Goal: Information Seeking & Learning: Learn about a topic

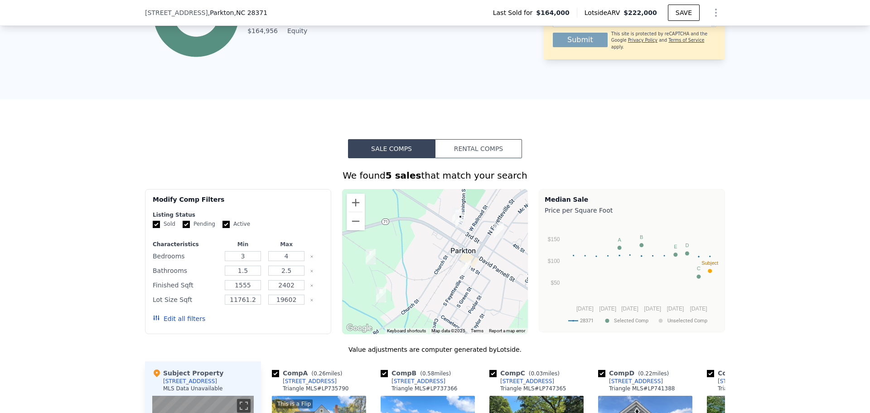
scroll to position [631, 0]
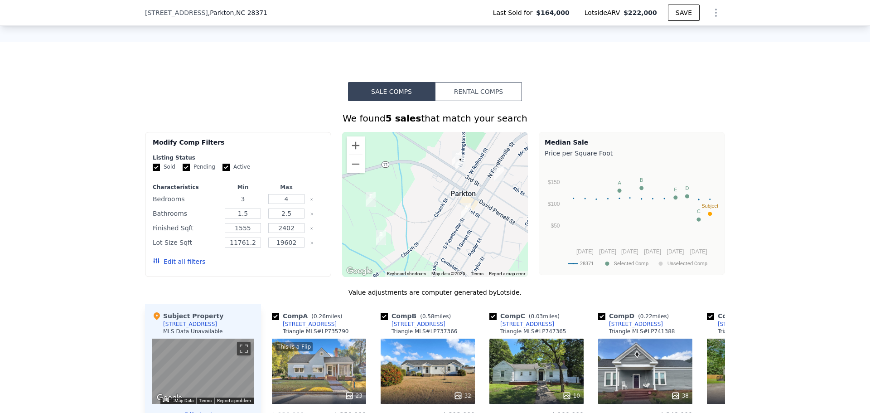
drag, startPoint x: 242, startPoint y: 206, endPoint x: 252, endPoint y: 207, distance: 10.0
click at [242, 204] on input "3" at bounding box center [243, 199] width 36 height 10
type input "3"
type input "2"
drag, startPoint x: 182, startPoint y: 178, endPoint x: 194, endPoint y: 175, distance: 11.7
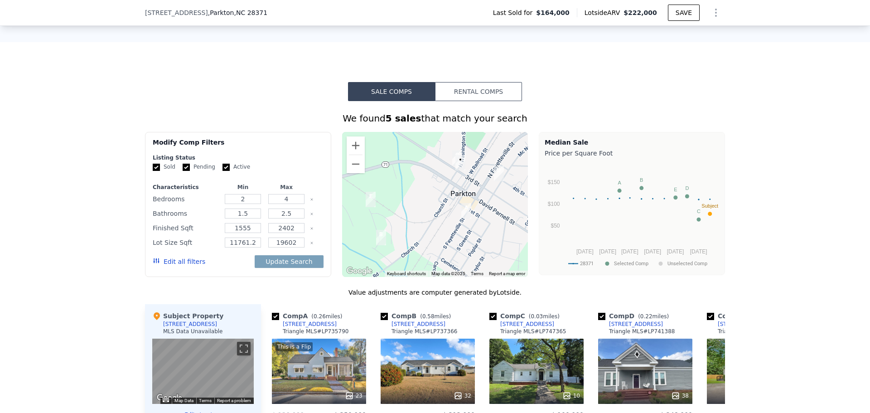
click at [183, 171] on input "Pending" at bounding box center [186, 167] width 7 height 7
checkbox input "false"
click at [213, 171] on div "Sold Pending Active" at bounding box center [238, 167] width 171 height 8
click at [223, 171] on input "Active" at bounding box center [226, 167] width 7 height 7
checkbox input "false"
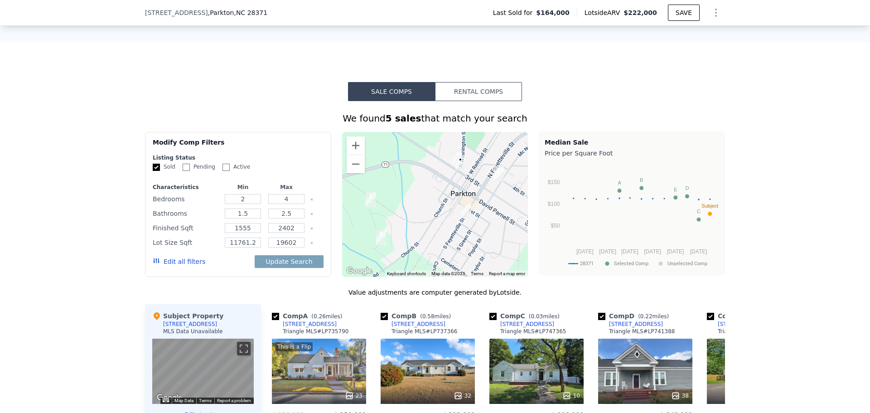
click at [183, 171] on input "Pending" at bounding box center [186, 167] width 7 height 7
checkbox input "true"
click at [183, 266] on button "Edit all filters" at bounding box center [179, 261] width 53 height 9
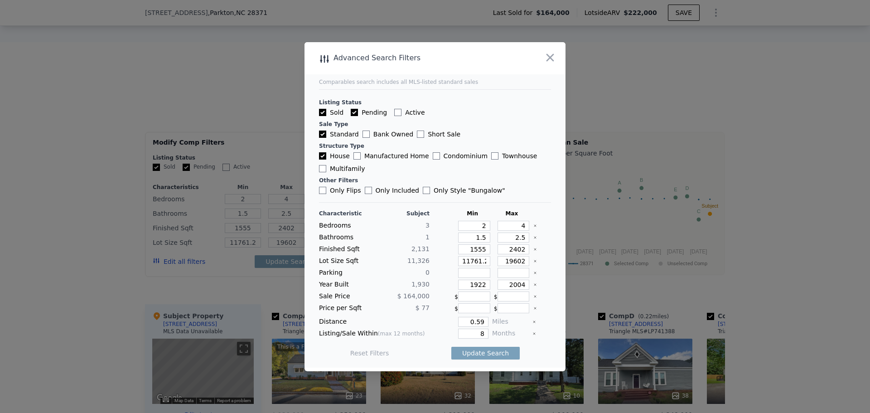
click at [210, 131] on div at bounding box center [435, 206] width 870 height 413
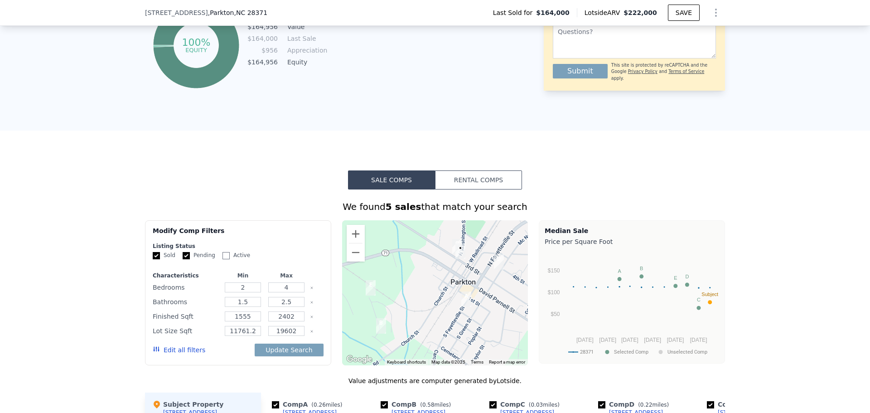
scroll to position [544, 0]
click at [175, 354] on button "Edit all filters" at bounding box center [179, 348] width 53 height 9
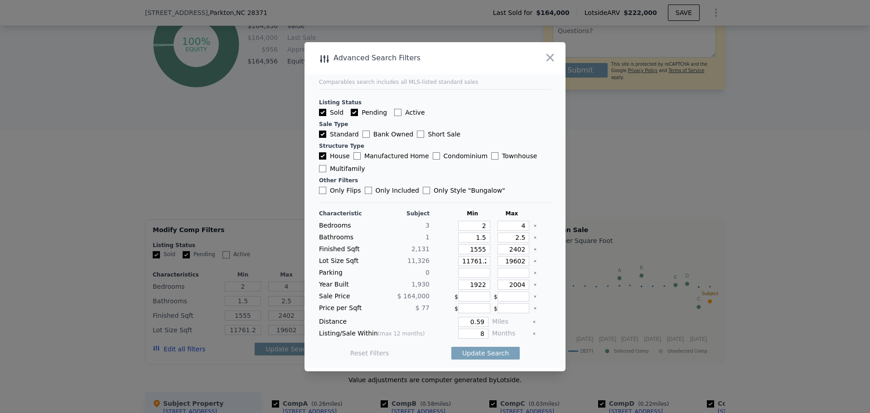
click at [533, 262] on icon "Clear" at bounding box center [535, 261] width 4 height 4
drag, startPoint x: 480, startPoint y: 238, endPoint x: 470, endPoint y: 238, distance: 10.0
click at [470, 238] on input "1.5" at bounding box center [474, 238] width 32 height 10
type input "1"
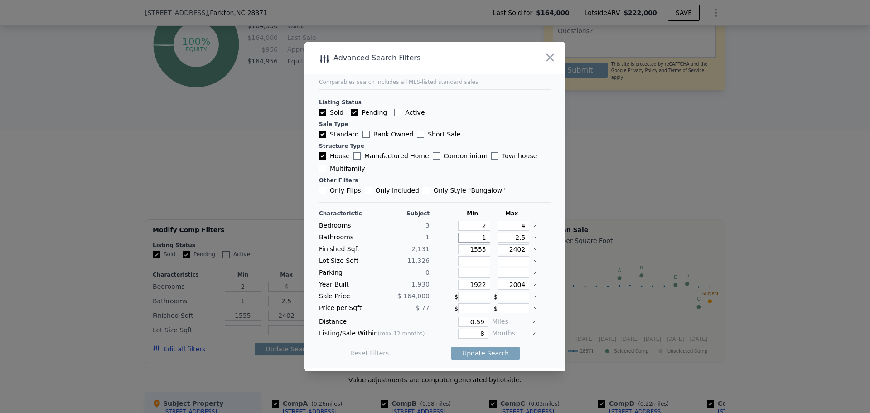
type input "1"
drag, startPoint x: 469, startPoint y: 321, endPoint x: 487, endPoint y: 323, distance: 18.2
click at [487, 323] on div "Distance 0.59 Miles" at bounding box center [435, 322] width 232 height 10
type input "1"
drag, startPoint x: 466, startPoint y: 332, endPoint x: 497, endPoint y: 325, distance: 32.0
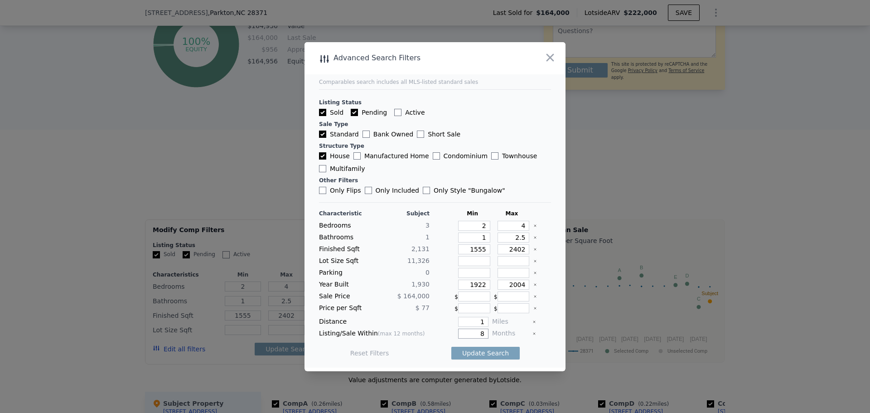
click at [484, 336] on div "Listing/Sale Within (max 12 months) 8 Months" at bounding box center [435, 334] width 232 height 10
type input "12"
click at [483, 352] on button "Update Search" at bounding box center [485, 353] width 68 height 13
checkbox input "false"
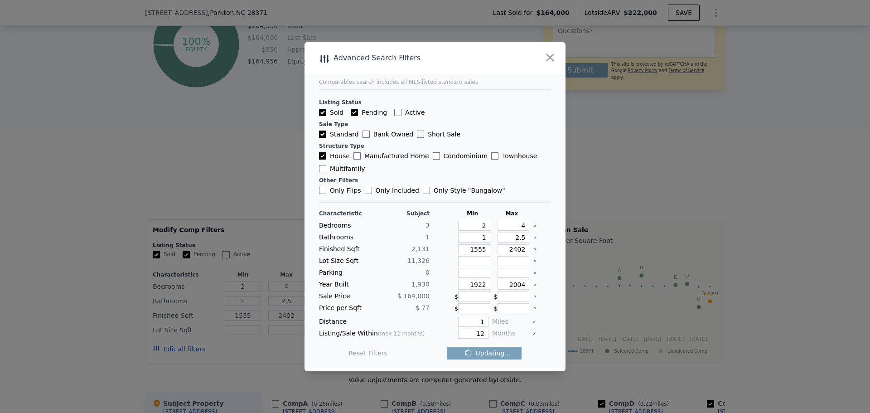
checkbox input "false"
click at [552, 63] on icon "button" at bounding box center [550, 57] width 13 height 13
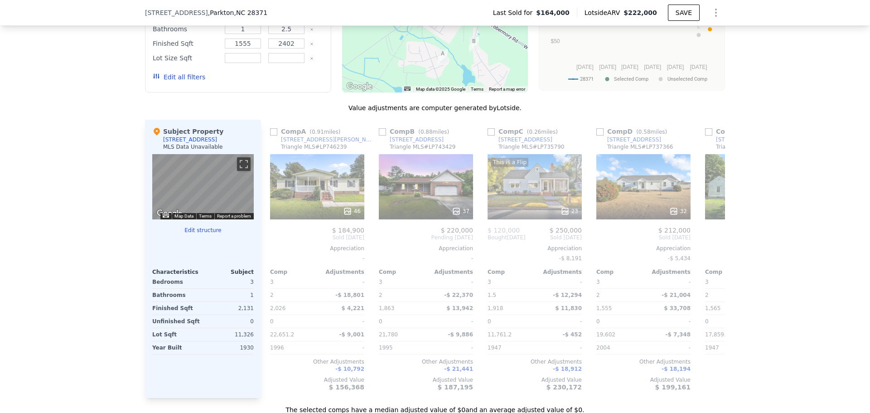
scroll to position [0, 0]
click at [490, 136] on input "checkbox" at bounding box center [493, 131] width 7 height 7
checkbox input "true"
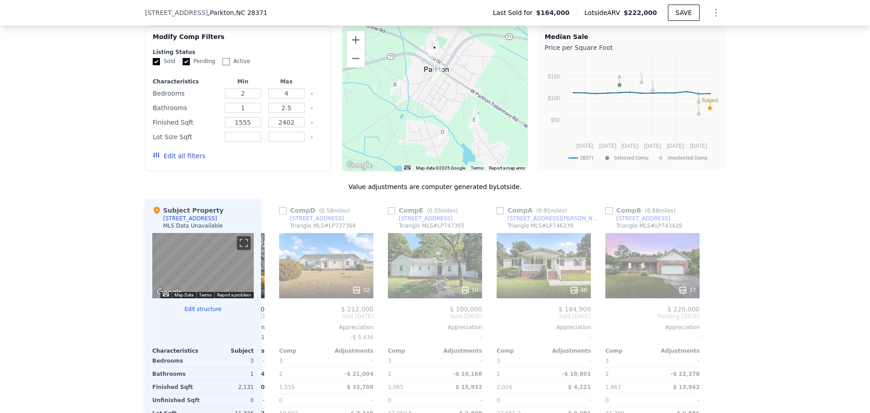
scroll to position [771, 0]
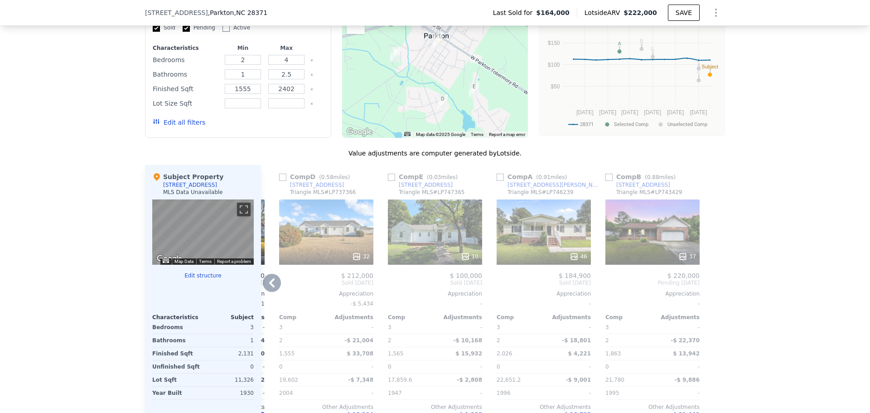
click at [659, 251] on div "37" at bounding box center [653, 231] width 94 height 65
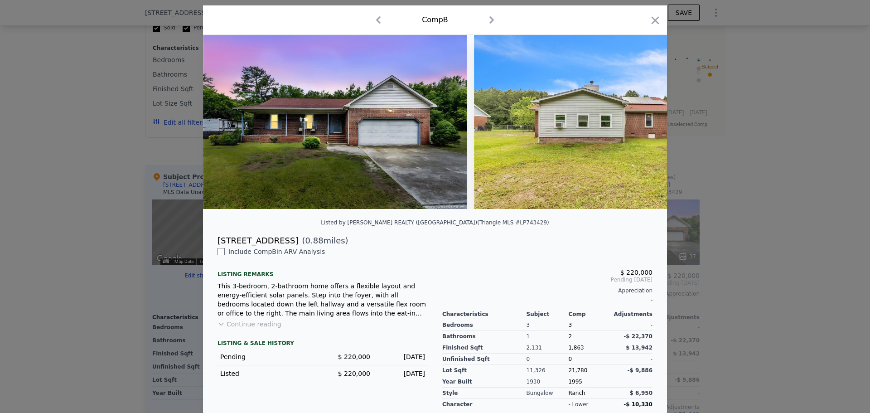
scroll to position [81, 0]
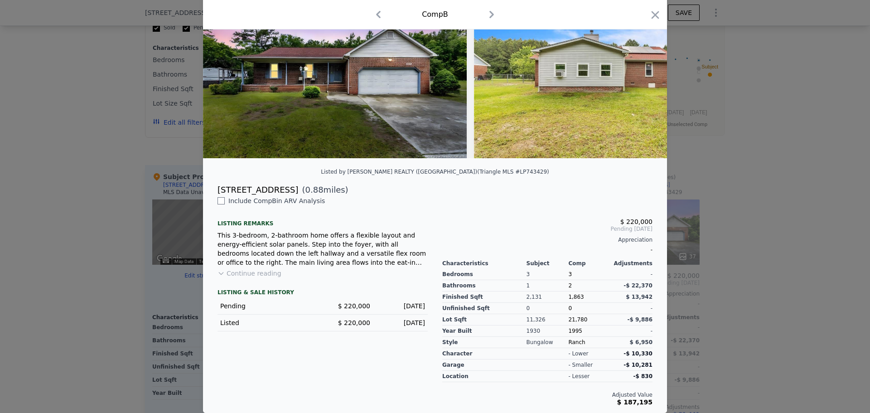
click at [706, 303] on div at bounding box center [435, 206] width 870 height 413
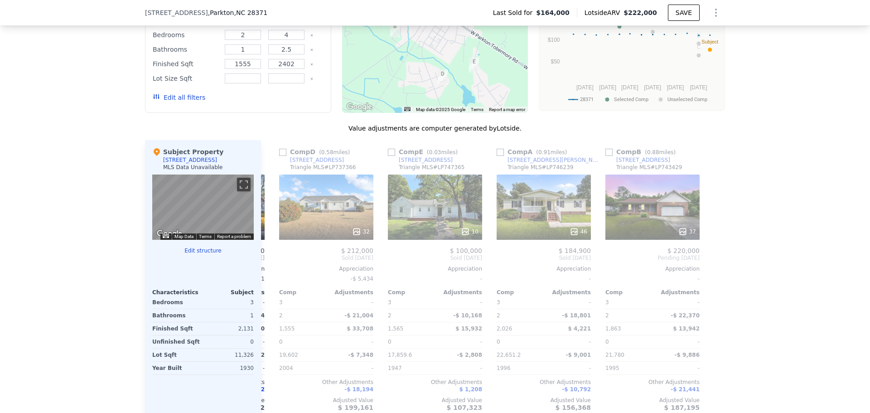
scroll to position [861, 0]
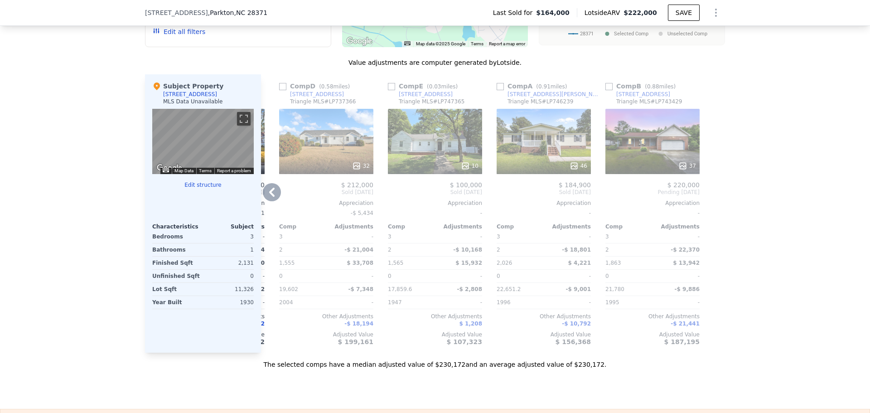
click at [606, 90] on input "checkbox" at bounding box center [609, 86] width 7 height 7
checkbox input "true"
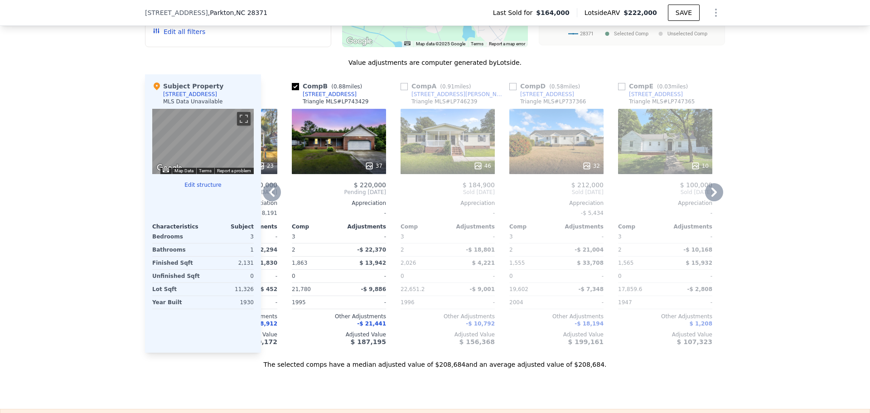
scroll to position [0, 102]
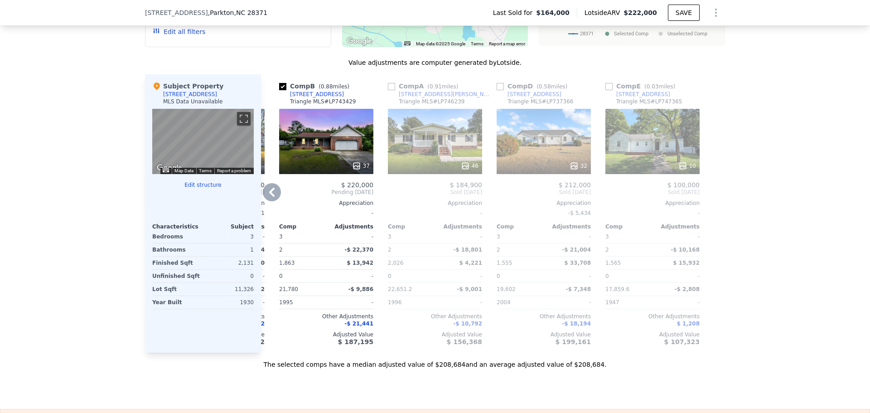
click at [537, 162] on div "32" at bounding box center [544, 141] width 94 height 65
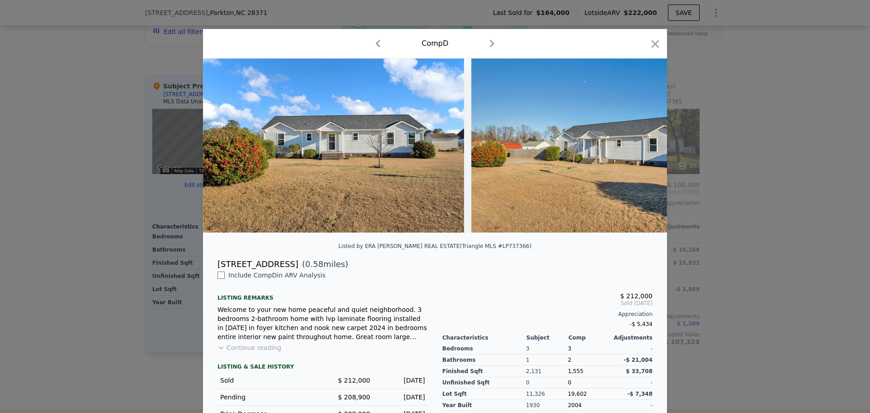
click at [680, 284] on div at bounding box center [435, 206] width 870 height 413
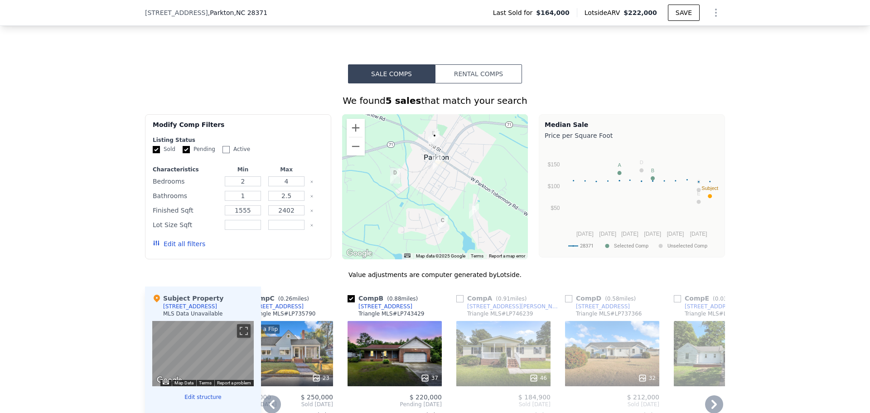
scroll to position [635, 0]
